Goal: Contribute content: Add original content to the website for others to see

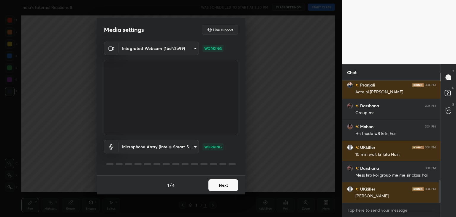
scroll to position [540, 0]
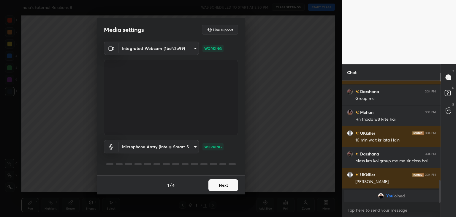
click at [229, 185] on button "Next" at bounding box center [223, 185] width 30 height 12
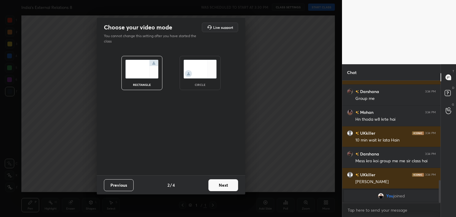
click at [204, 81] on div "circle" at bounding box center [200, 73] width 41 height 34
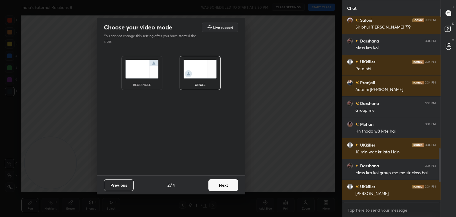
click at [230, 188] on button "Next" at bounding box center [223, 185] width 30 height 12
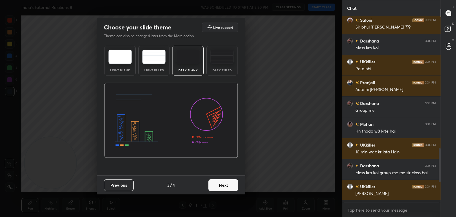
click at [227, 184] on button "Next" at bounding box center [223, 185] width 30 height 12
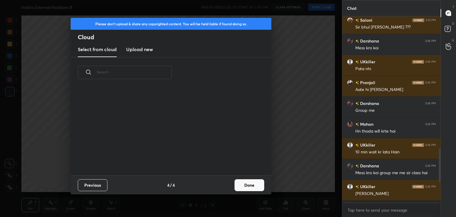
scroll to position [88, 191]
click at [131, 50] on h3 "Upload new" at bounding box center [139, 49] width 27 height 7
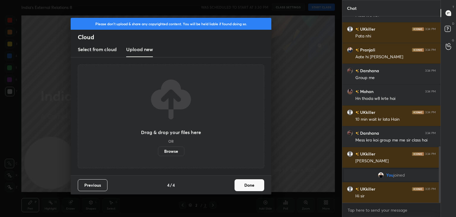
scroll to position [448, 0]
click at [170, 153] on label "Browse" at bounding box center [171, 151] width 26 height 10
click at [158, 153] on input "Browse" at bounding box center [158, 151] width 0 height 10
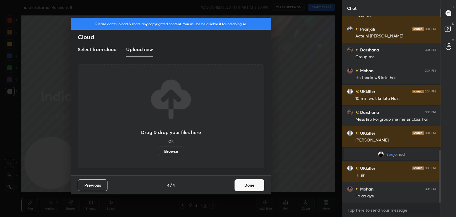
scroll to position [469, 0]
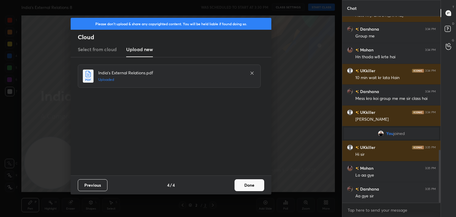
click at [254, 185] on button "Done" at bounding box center [250, 185] width 30 height 12
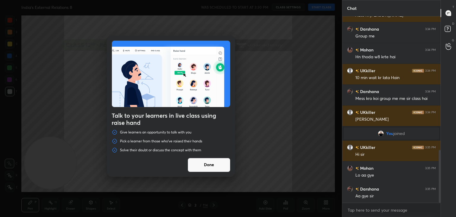
click at [211, 164] on button "Done" at bounding box center [209, 165] width 43 height 14
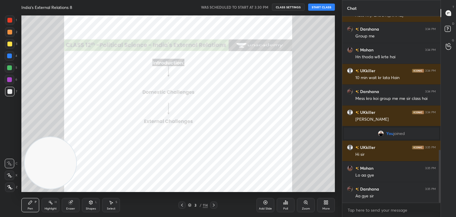
click at [320, 6] on button "START CLASS" at bounding box center [321, 7] width 27 height 7
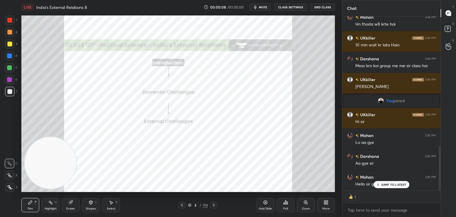
scroll to position [522, 0]
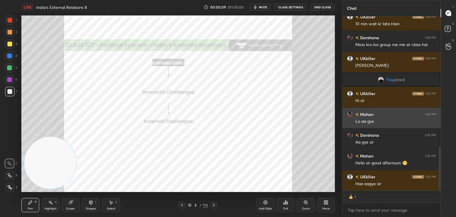
type textarea "x"
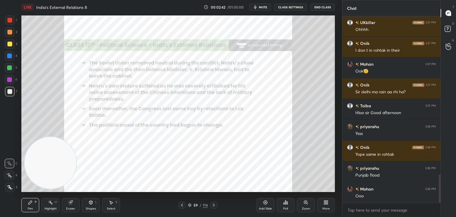
scroll to position [1059, 0]
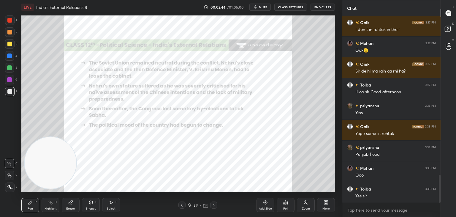
click at [10, 22] on div at bounding box center [9, 20] width 5 height 5
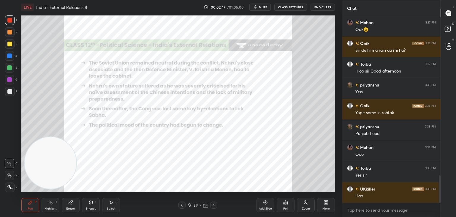
click at [11, 187] on icon at bounding box center [9, 187] width 5 height 4
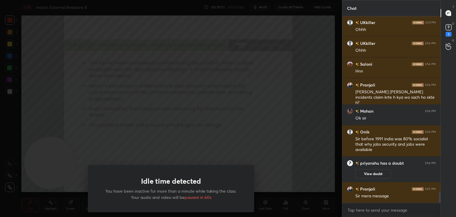
scroll to position [3038, 0]
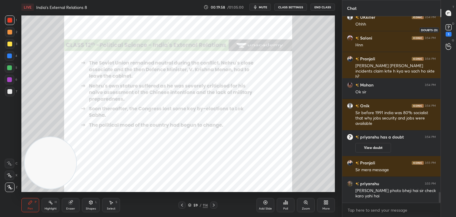
click at [447, 29] on rect at bounding box center [449, 28] width 6 height 6
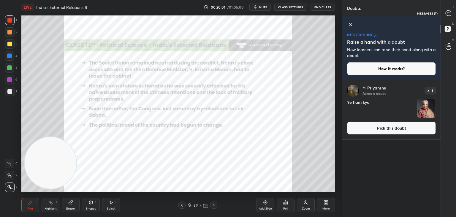
click at [447, 15] on icon at bounding box center [448, 12] width 5 height 5
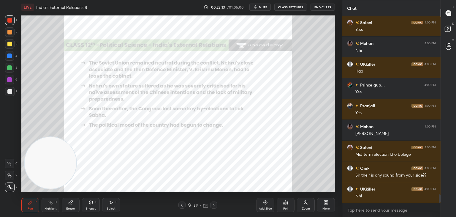
scroll to position [4055, 0]
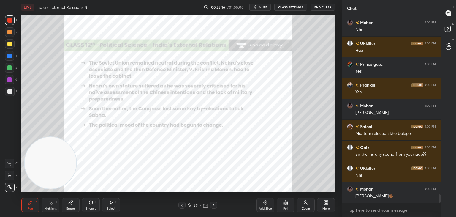
click at [266, 204] on icon at bounding box center [266, 202] width 4 height 4
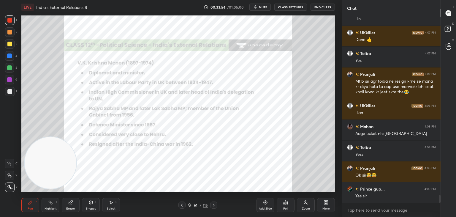
scroll to position [4336, 0]
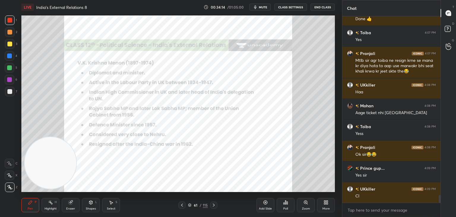
click at [69, 206] on div "Eraser" at bounding box center [71, 205] width 18 height 14
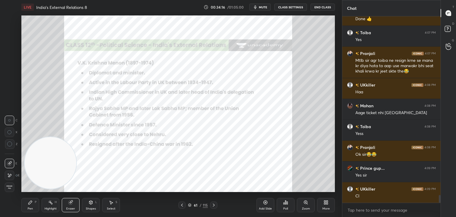
click at [30, 203] on icon at bounding box center [31, 202] width 4 height 4
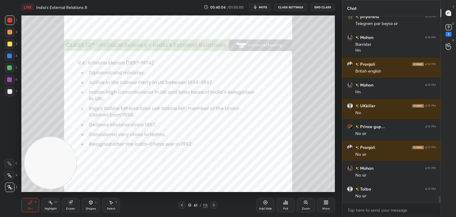
scroll to position [4842, 0]
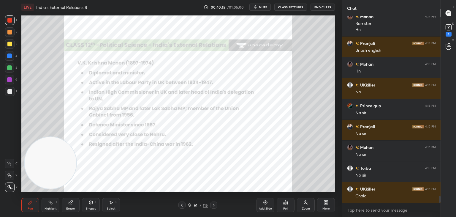
click at [76, 141] on video at bounding box center [51, 163] width 52 height 52
click at [76, 142] on video at bounding box center [51, 163] width 52 height 52
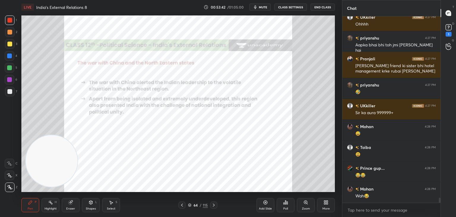
scroll to position [6812, 0]
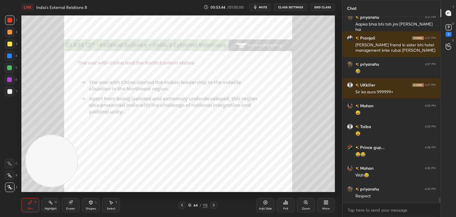
click at [0, 94] on div "1 2 3 4 5 6 7 C X Z C X Z E E Erase all H H" at bounding box center [9, 103] width 19 height 176
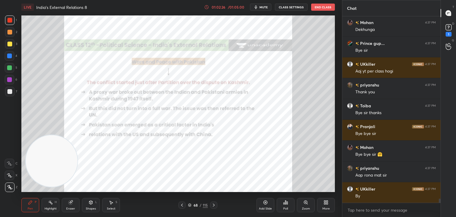
scroll to position [8486, 0]
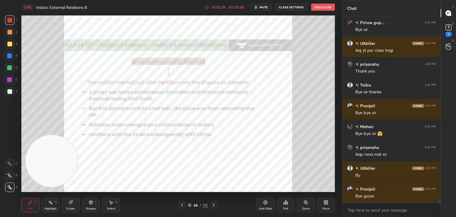
click at [326, 9] on button "End Class" at bounding box center [323, 7] width 24 height 7
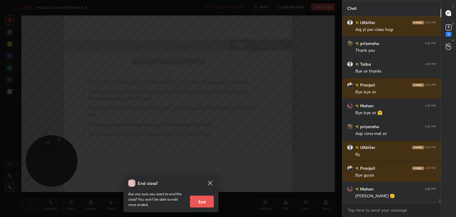
scroll to position [8527, 0]
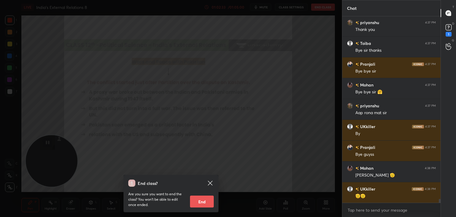
click at [205, 201] on button "End" at bounding box center [202, 201] width 24 height 12
type textarea "x"
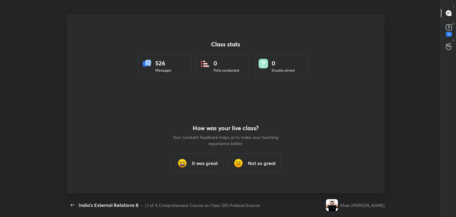
scroll to position [179, 451]
click at [205, 165] on h3 "It was great" at bounding box center [205, 162] width 26 height 7
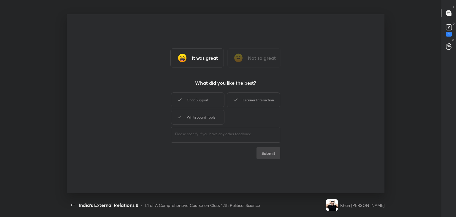
click at [250, 98] on div "Learner Interaction" at bounding box center [253, 99] width 53 height 15
click at [211, 118] on div "Whiteboard Tools" at bounding box center [197, 117] width 53 height 15
click at [273, 154] on button "Submit" at bounding box center [269, 153] width 24 height 12
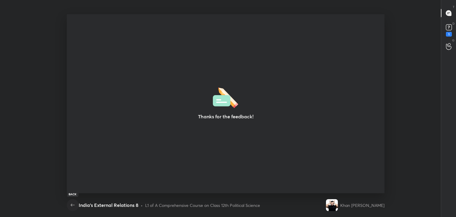
click at [75, 206] on icon "button" at bounding box center [72, 204] width 7 height 7
